Goal: Transaction & Acquisition: Download file/media

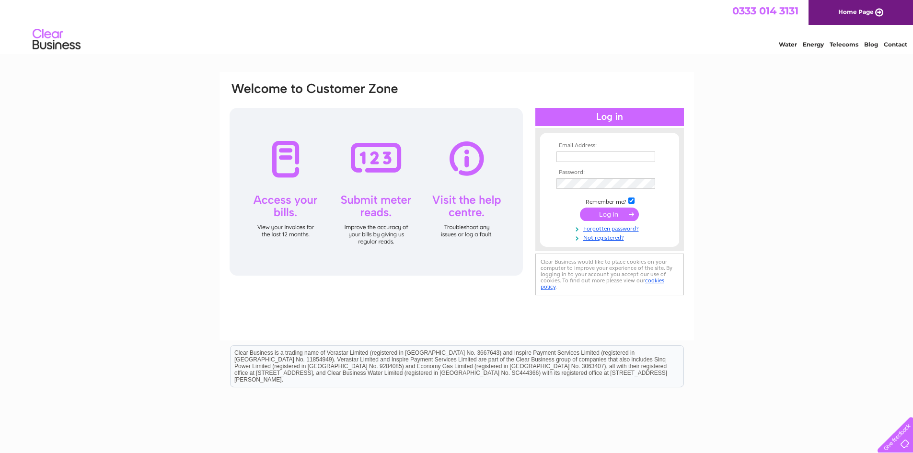
type input "karen@ski-glasgow.co.uk"
drag, startPoint x: 607, startPoint y: 214, endPoint x: 605, endPoint y: 220, distance: 6.4
click at [607, 214] on input "submit" at bounding box center [609, 214] width 59 height 13
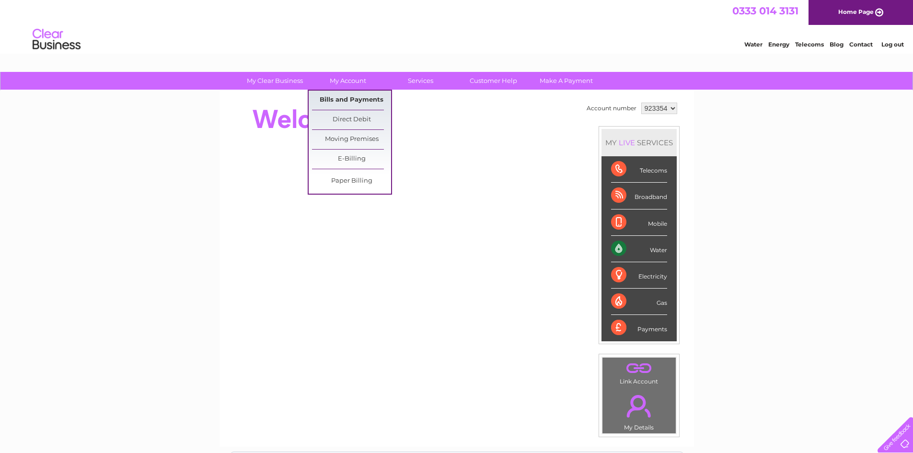
click at [352, 98] on link "Bills and Payments" at bounding box center [351, 100] width 79 height 19
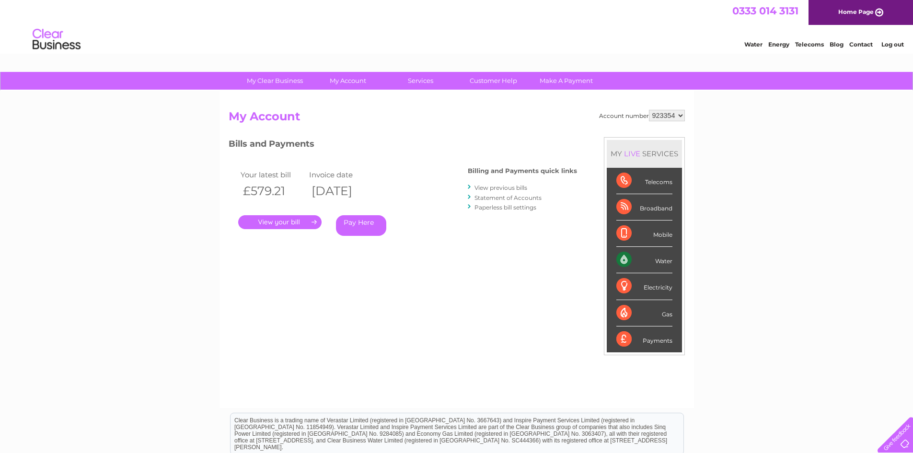
click at [301, 229] on link "." at bounding box center [279, 222] width 83 height 14
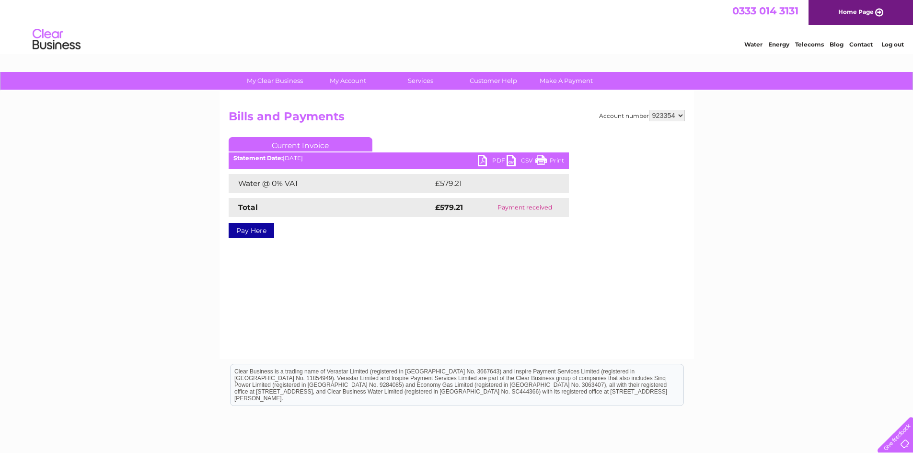
click at [493, 160] on link "PDF" at bounding box center [492, 162] width 29 height 14
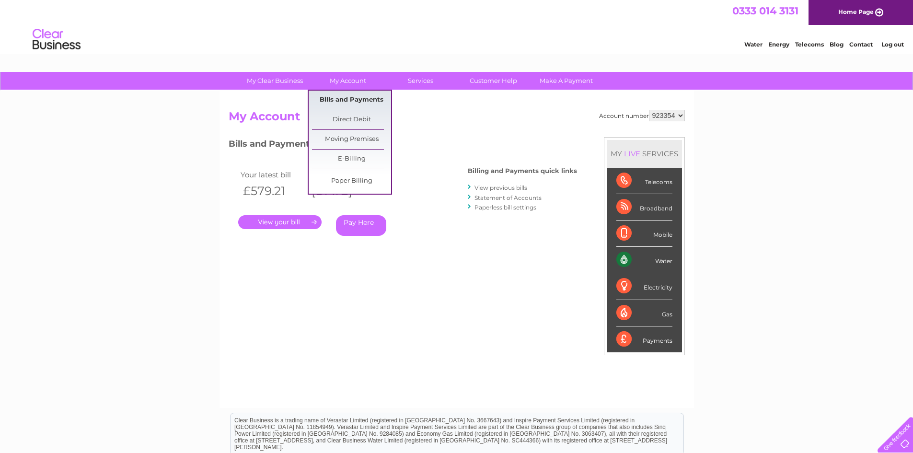
click at [363, 104] on link "Bills and Payments" at bounding box center [351, 100] width 79 height 19
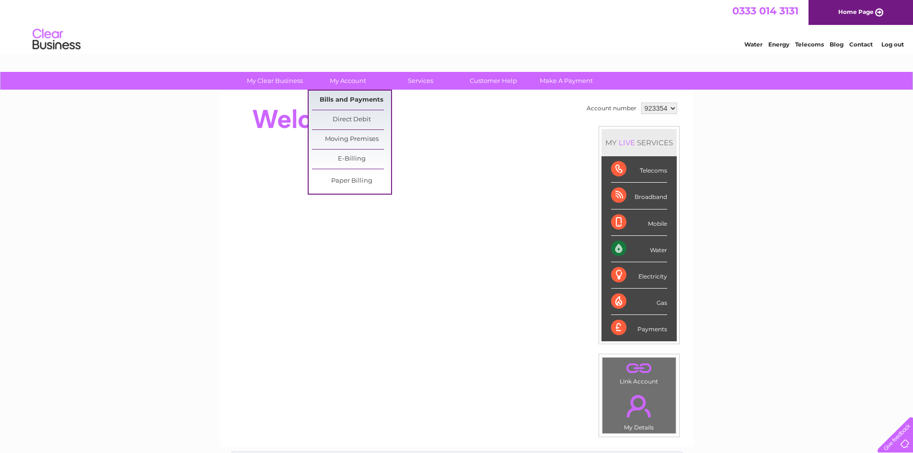
click at [355, 100] on link "Bills and Payments" at bounding box center [351, 100] width 79 height 19
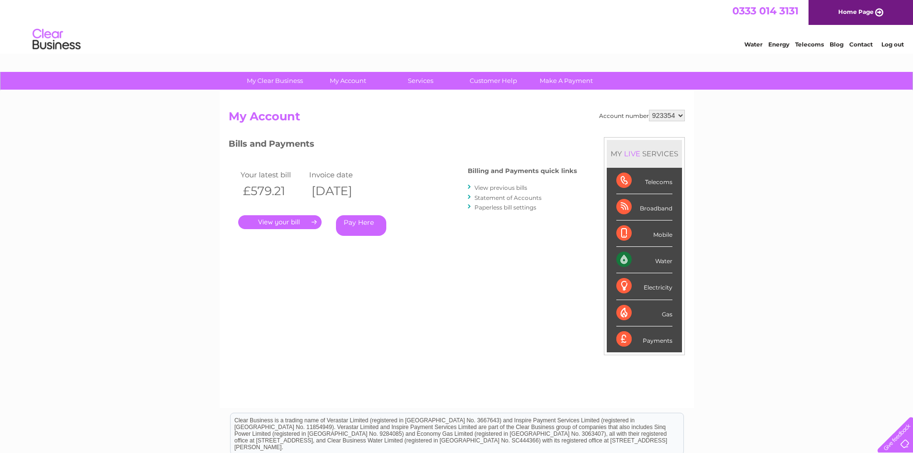
click at [295, 225] on link "." at bounding box center [279, 222] width 83 height 14
click at [521, 189] on link "View previous bills" at bounding box center [501, 187] width 53 height 7
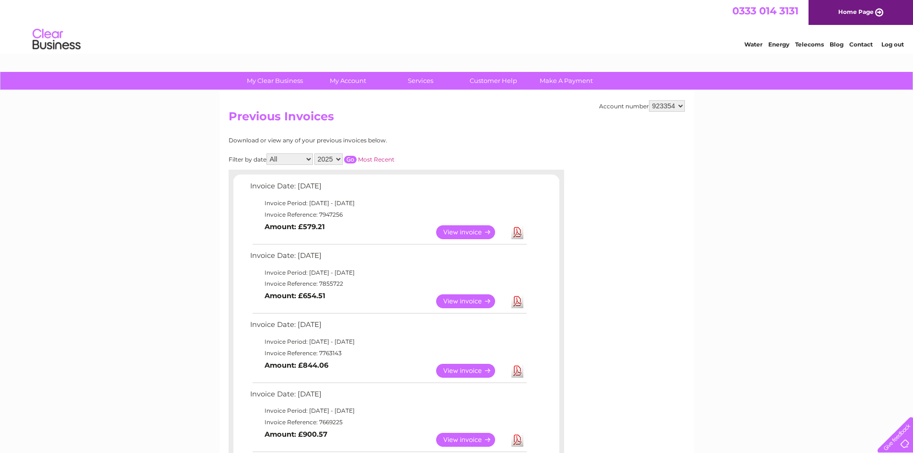
click at [516, 233] on link "Download" at bounding box center [518, 232] width 12 height 14
click at [521, 303] on link "Download" at bounding box center [518, 301] width 12 height 14
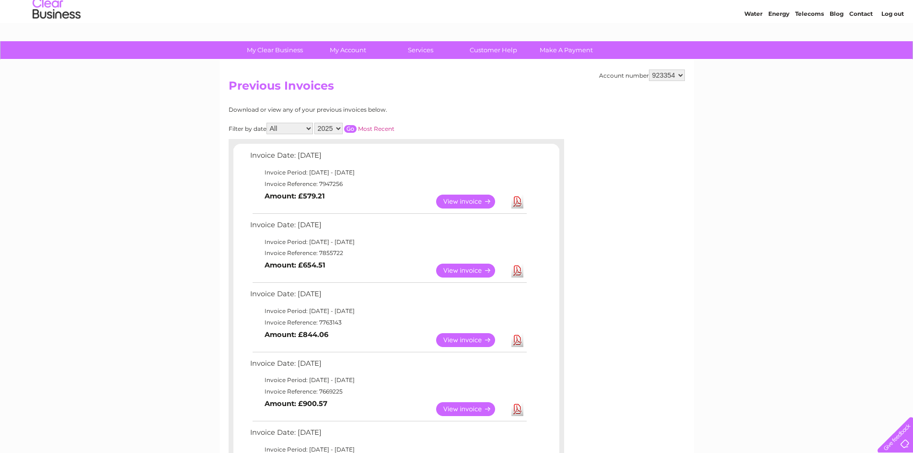
scroll to position [48, 0]
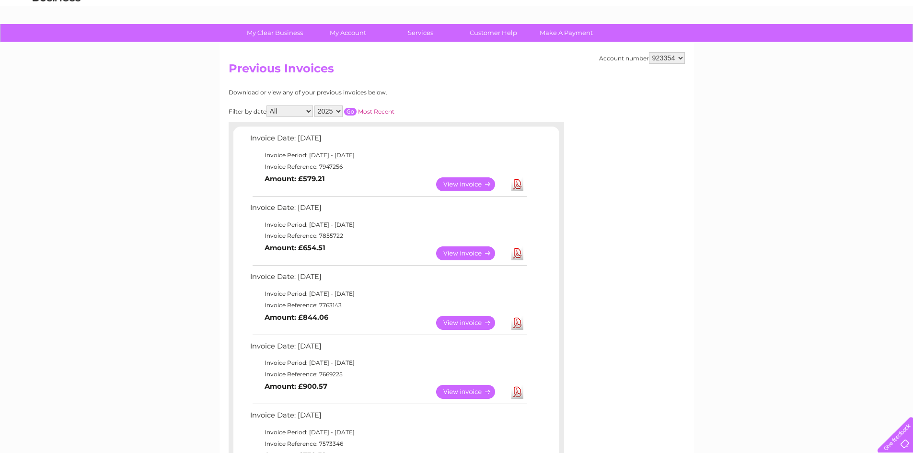
click at [521, 327] on link "Download" at bounding box center [518, 323] width 12 height 14
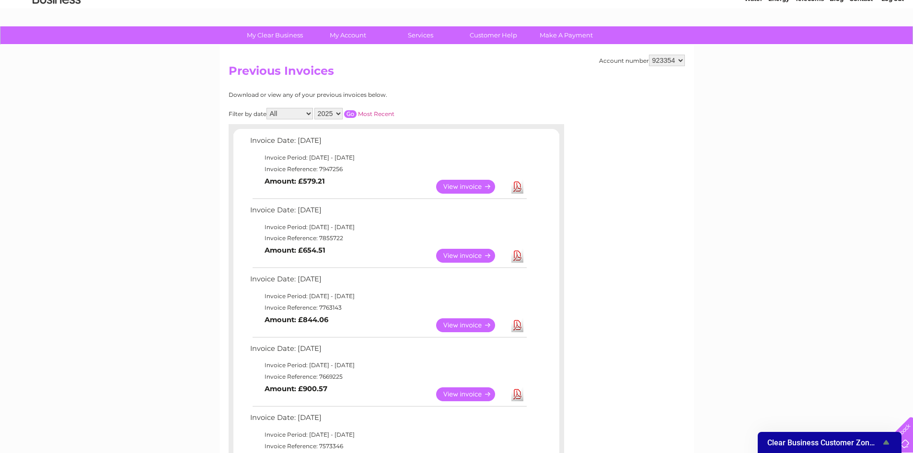
scroll to position [0, 0]
